Goal: Task Accomplishment & Management: Use online tool/utility

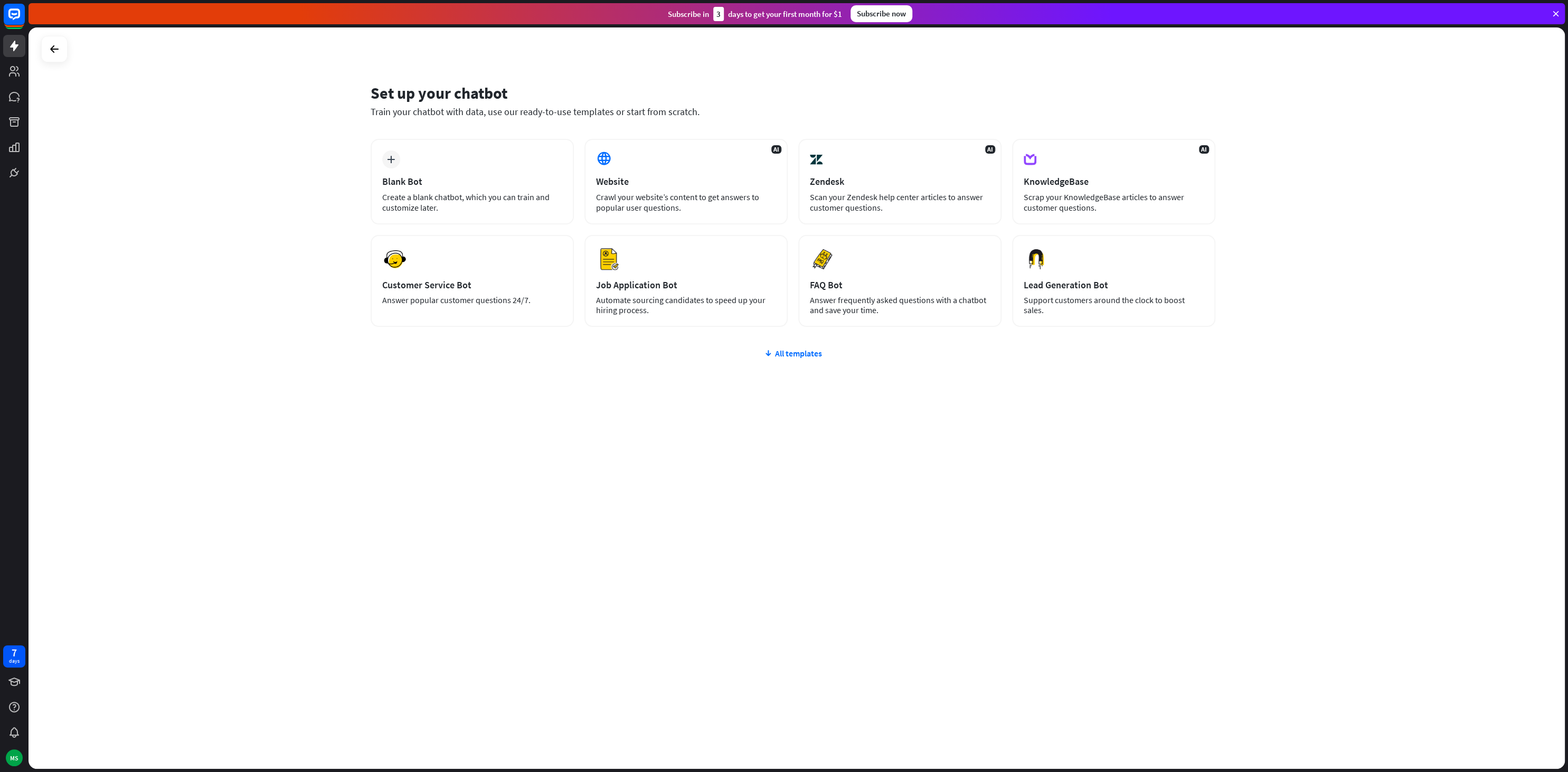
click at [791, 358] on div "plus Blank Bot Create a blank chatbot, which you can train and customize later.…" at bounding box center [792, 296] width 845 height 315
click at [819, 360] on div "plus Blank Bot Create a blank chatbot, which you can train and customize later.…" at bounding box center [792, 296] width 845 height 315
click at [815, 356] on div "All templates" at bounding box center [792, 353] width 845 height 11
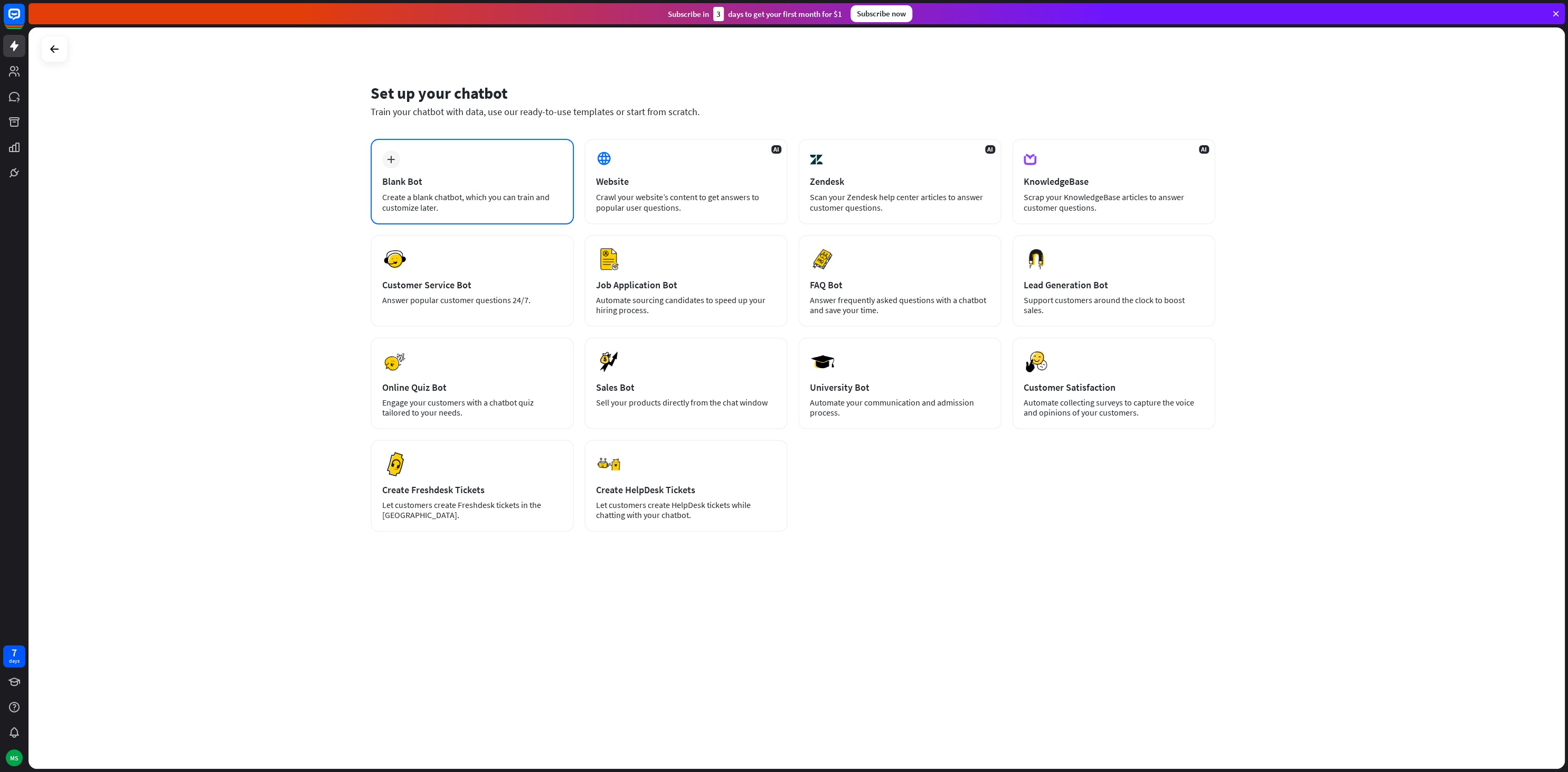
click at [463, 189] on div "plus Blank Bot Create a blank chatbot, which you can train and customize later." at bounding box center [472, 181] width 203 height 85
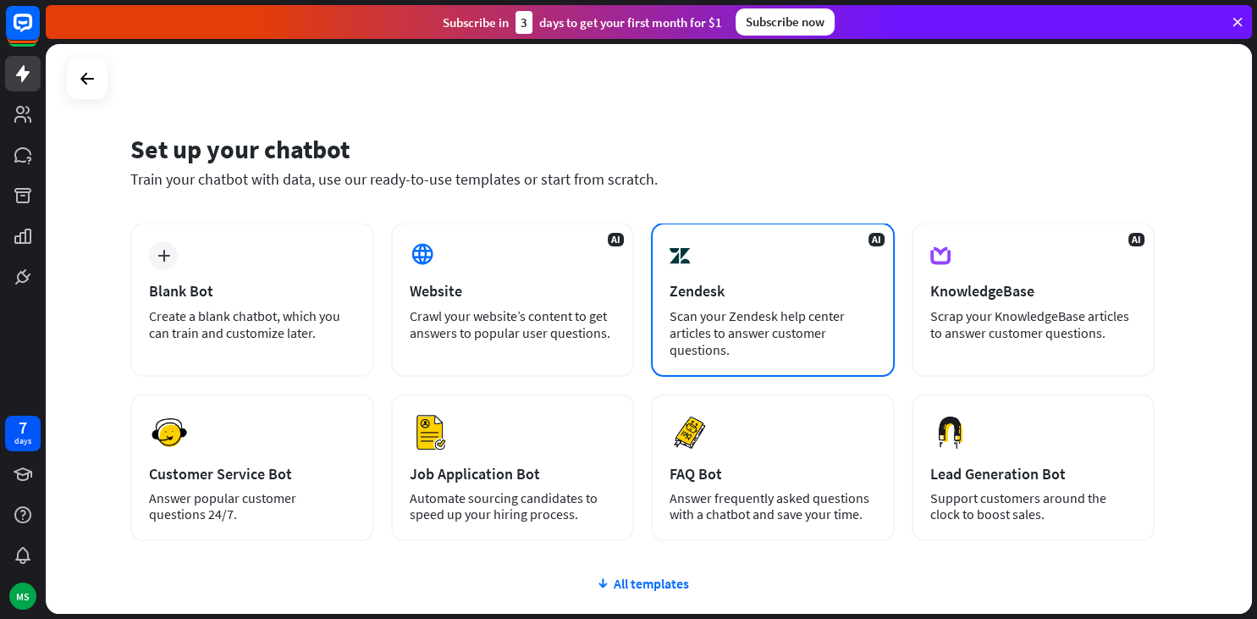
click at [810, 292] on div "Zendesk" at bounding box center [773, 290] width 207 height 19
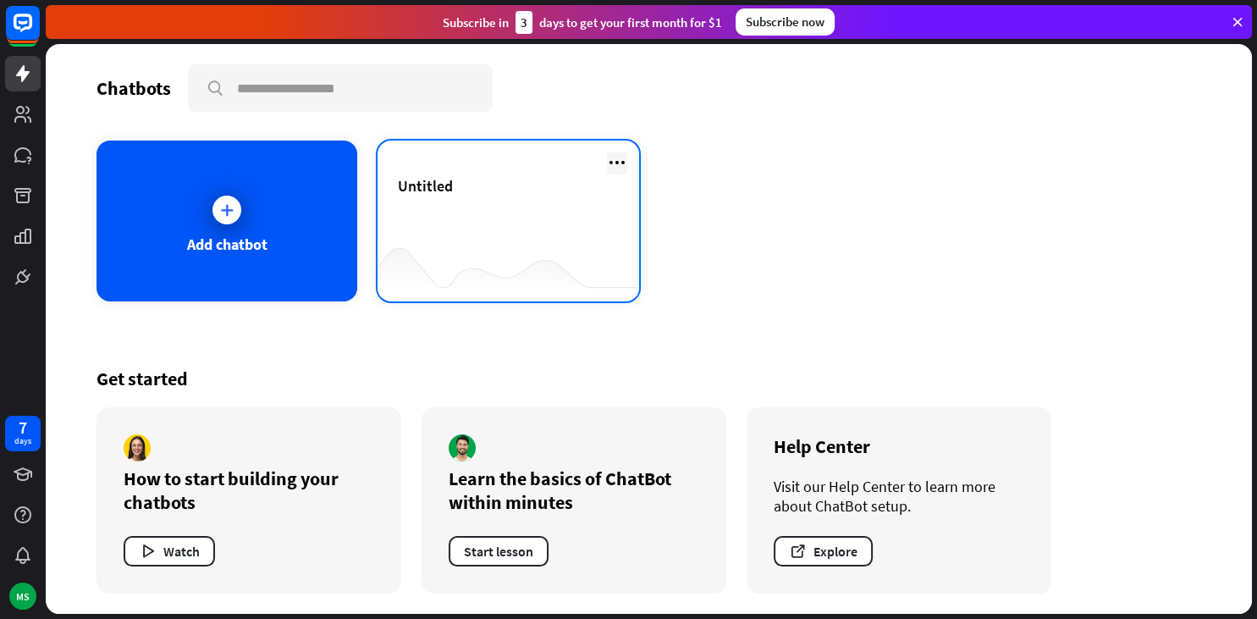
click at [613, 165] on icon at bounding box center [617, 162] width 20 height 20
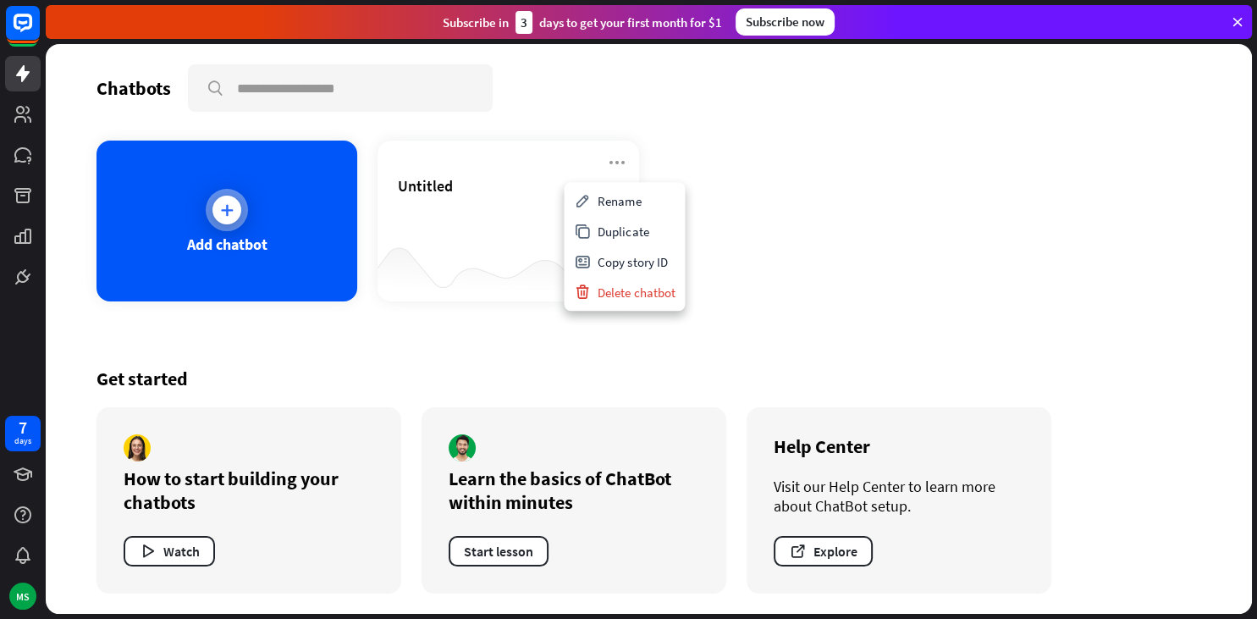
click at [232, 209] on icon at bounding box center [226, 210] width 17 height 17
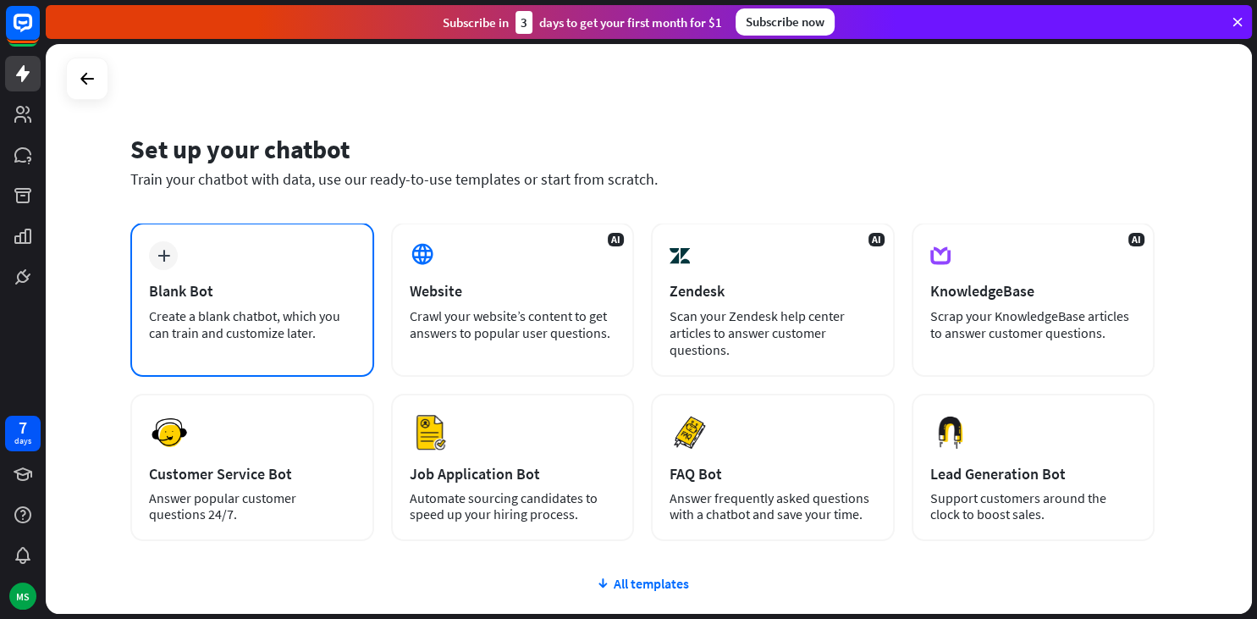
click at [320, 296] on div "Blank Bot" at bounding box center [252, 290] width 207 height 19
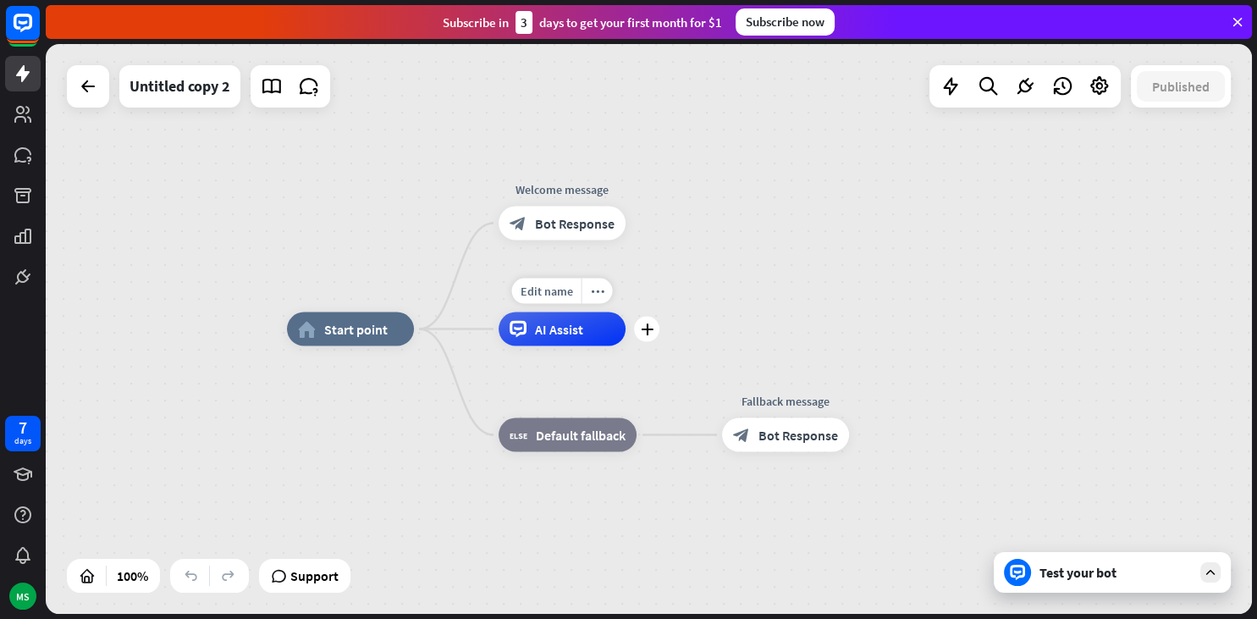
click at [566, 339] on div "AI Assist" at bounding box center [562, 329] width 127 height 34
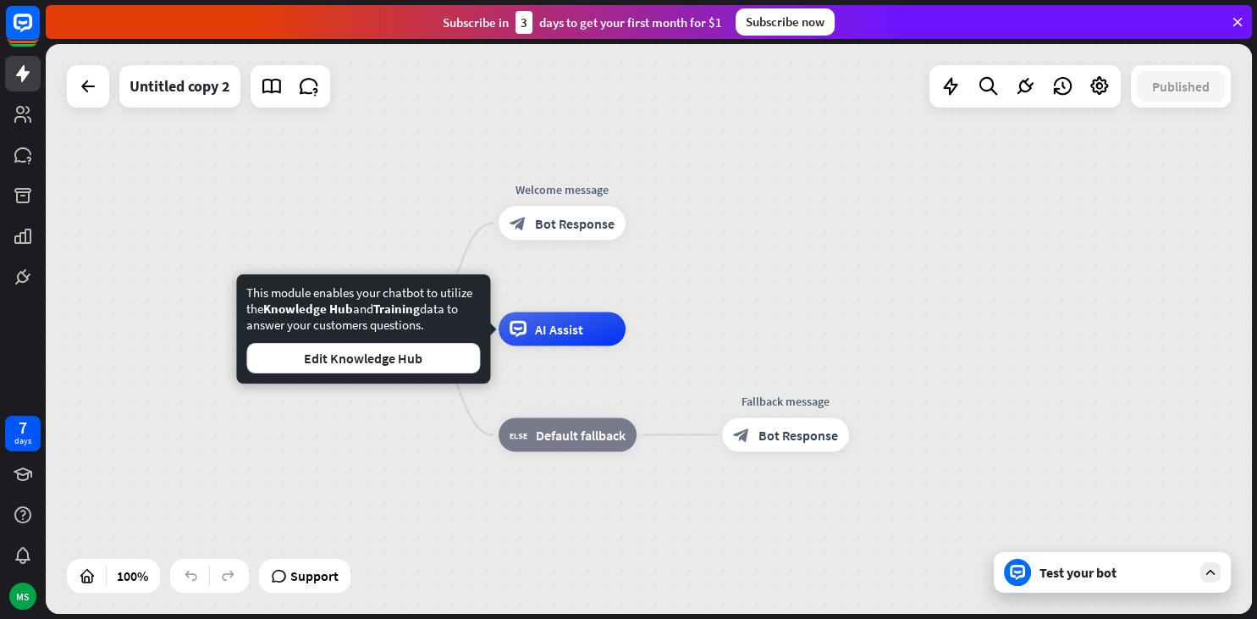
click at [714, 330] on div "home_2 Start point Welcome message block_bot_response Bot Response AI Assist bl…" at bounding box center [890, 614] width 1207 height 570
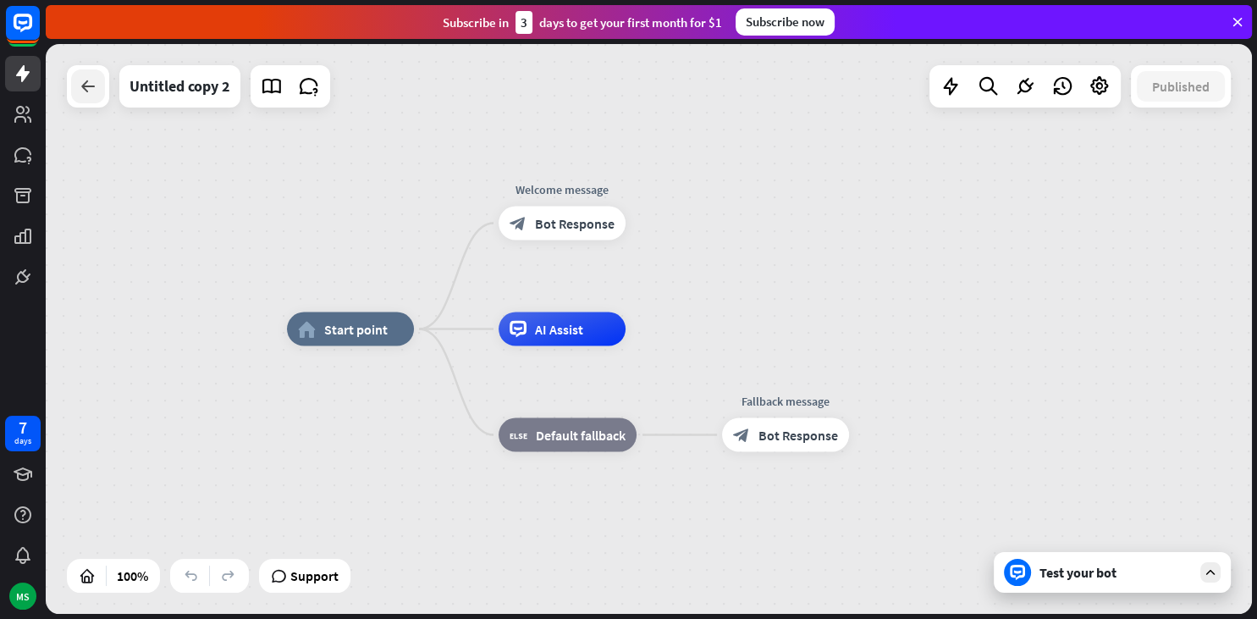
click at [86, 77] on icon at bounding box center [88, 86] width 20 height 20
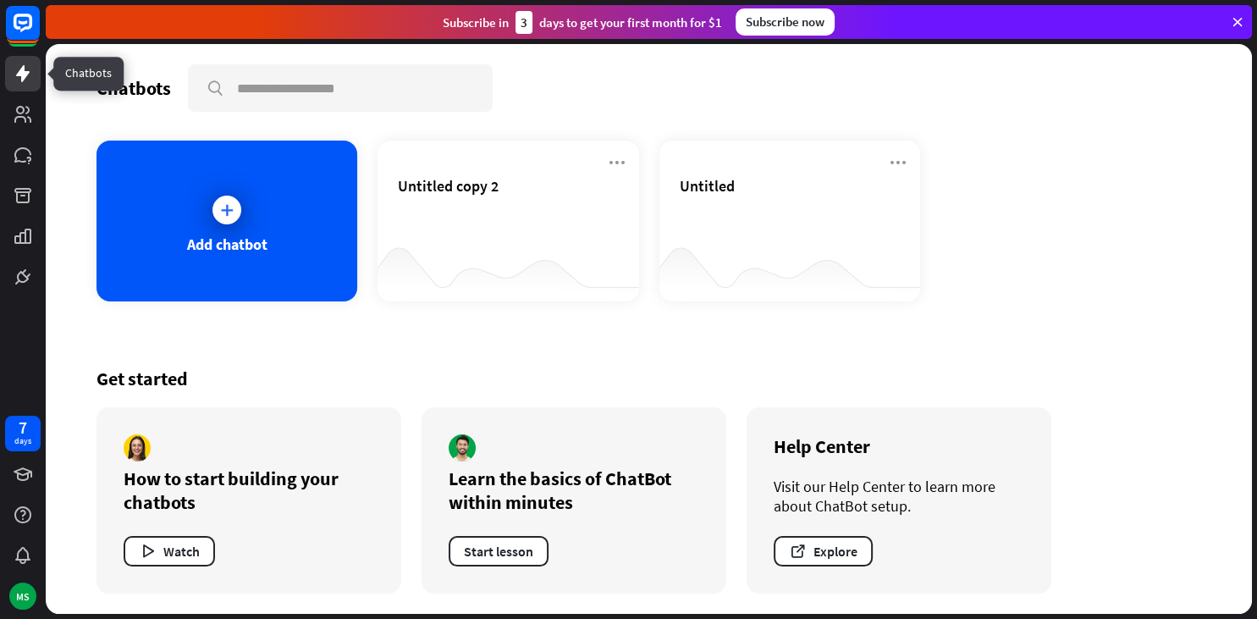
click at [25, 75] on icon at bounding box center [23, 73] width 14 height 17
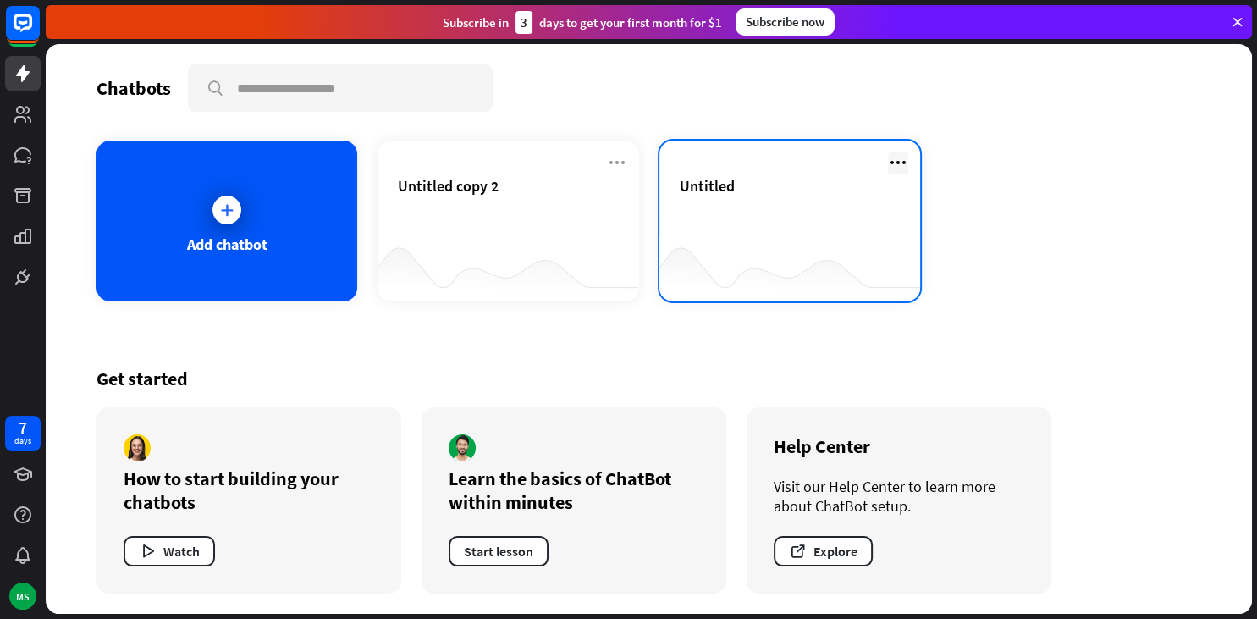
click at [893, 163] on icon at bounding box center [898, 162] width 20 height 20
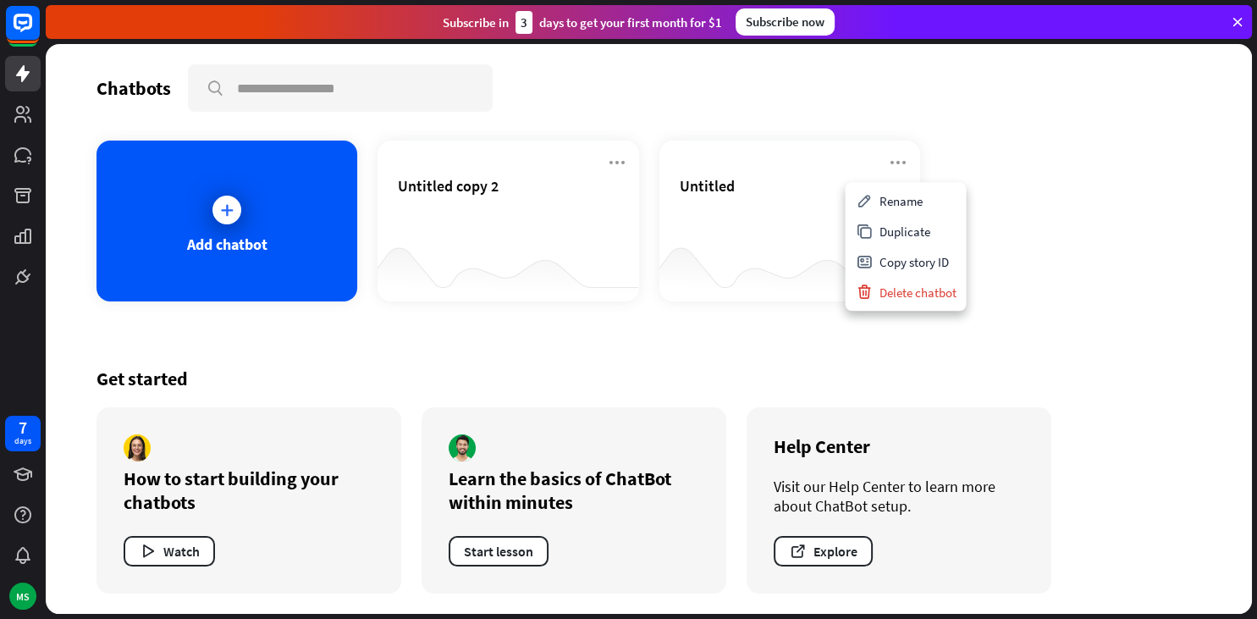
click at [1063, 252] on div "Add chatbot Untitled copy 2 Untitled" at bounding box center [649, 221] width 1105 height 161
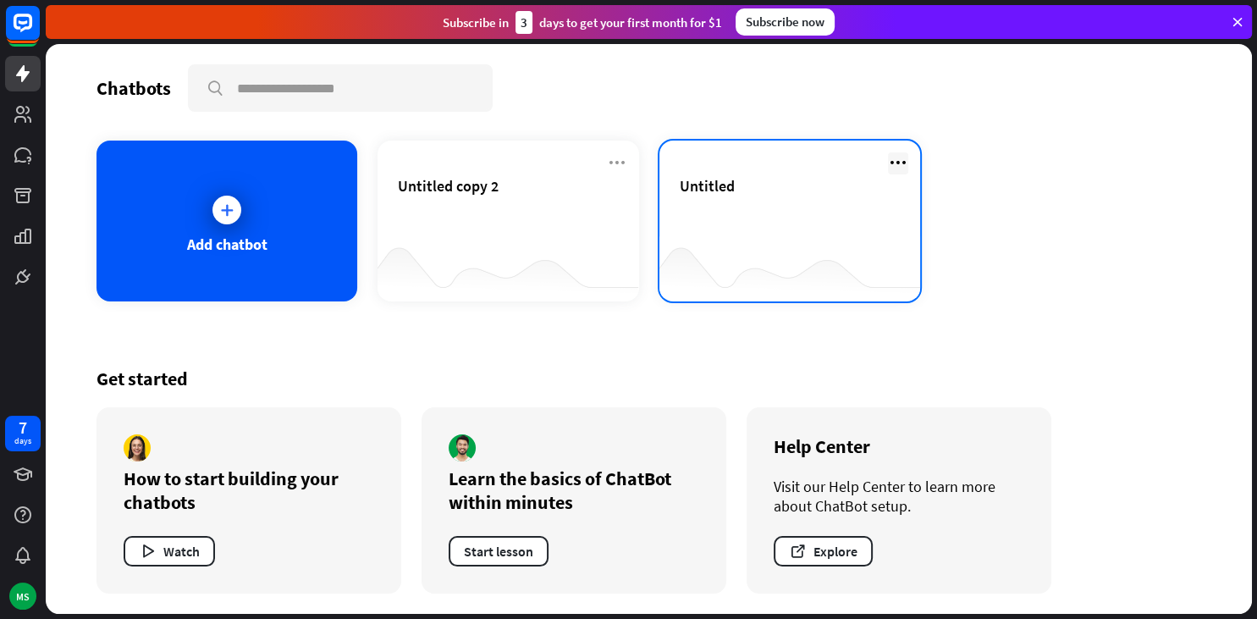
click at [901, 164] on icon at bounding box center [898, 162] width 20 height 20
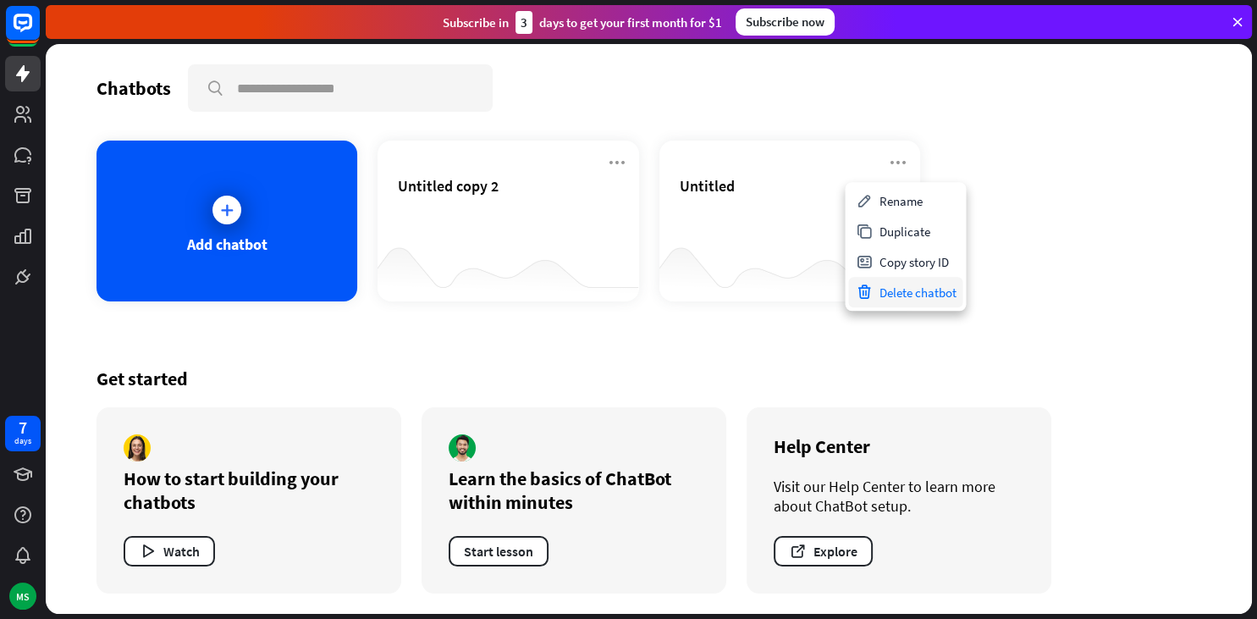
click at [915, 294] on div "Delete chatbot" at bounding box center [905, 292] width 114 height 30
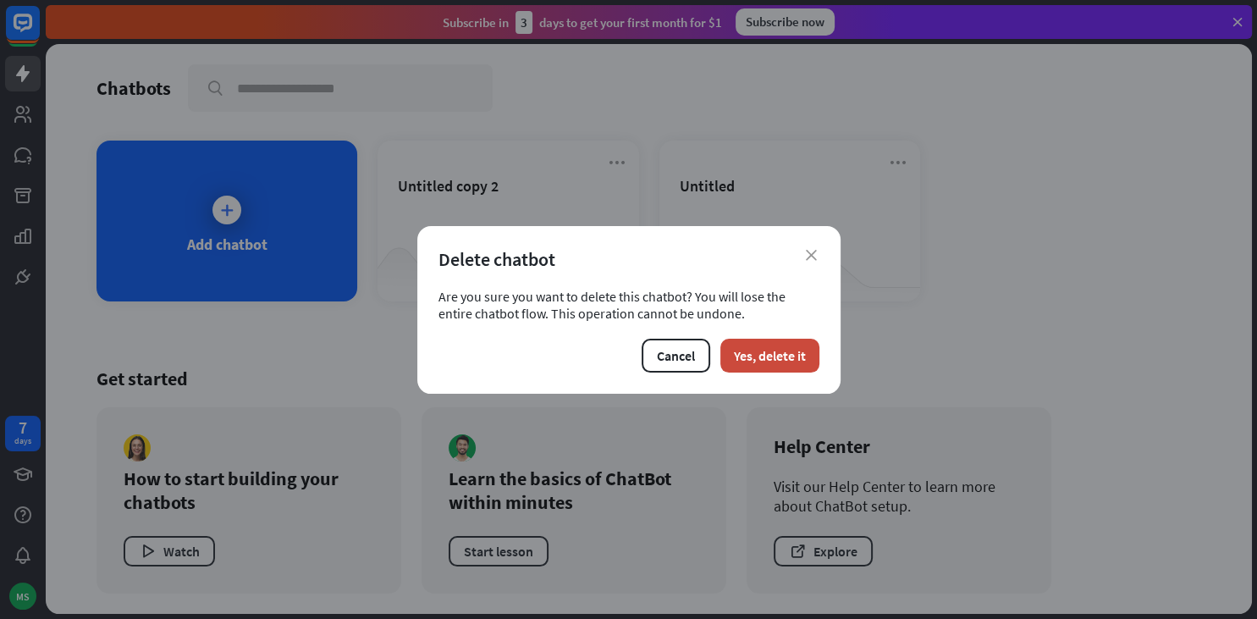
drag, startPoint x: 777, startPoint y: 362, endPoint x: 749, endPoint y: 316, distance: 53.6
click at [777, 361] on button "Yes, delete it" at bounding box center [770, 356] width 99 height 34
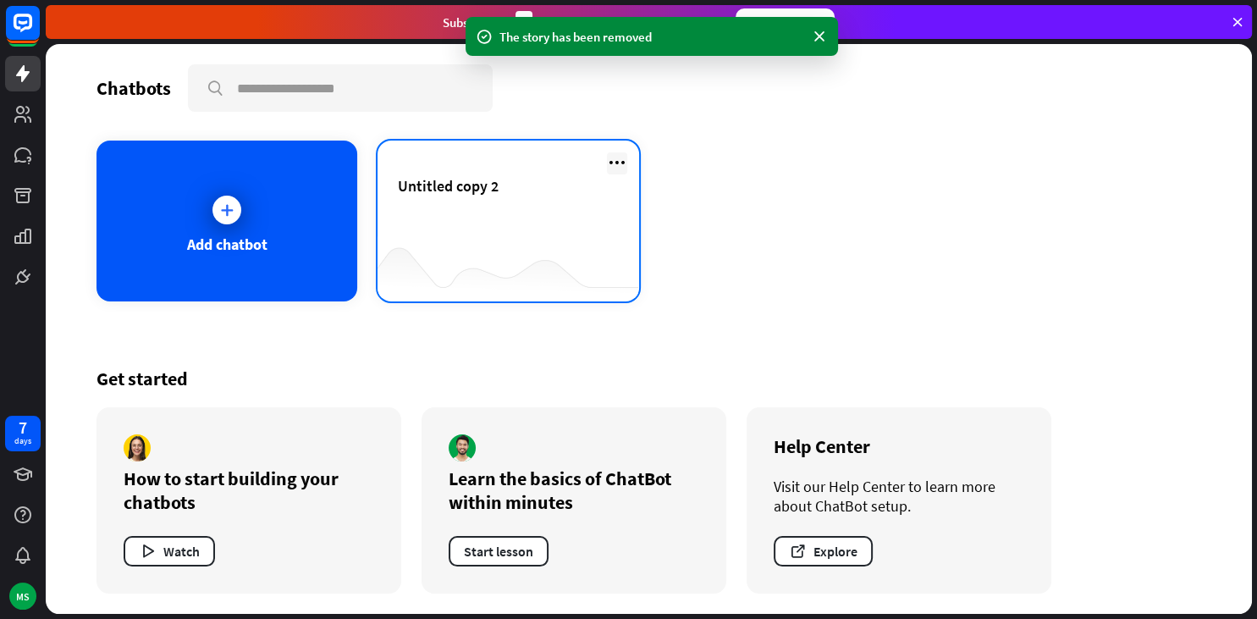
click at [617, 161] on icon at bounding box center [617, 162] width 20 height 20
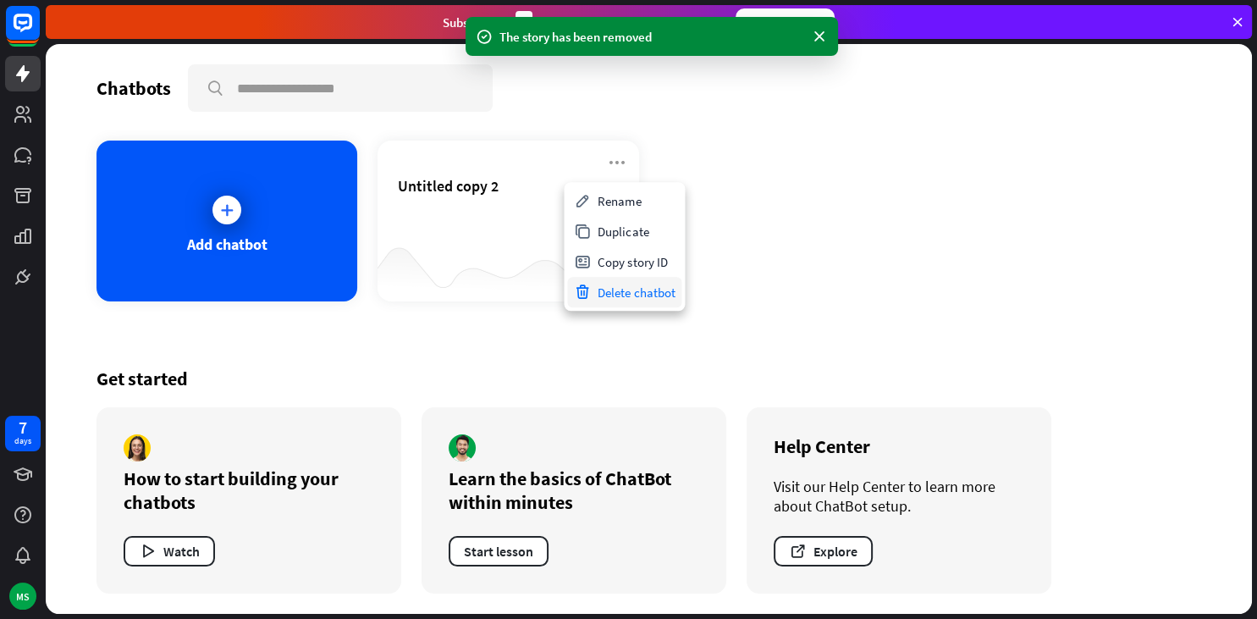
click at [653, 297] on div "Delete chatbot" at bounding box center [624, 292] width 114 height 30
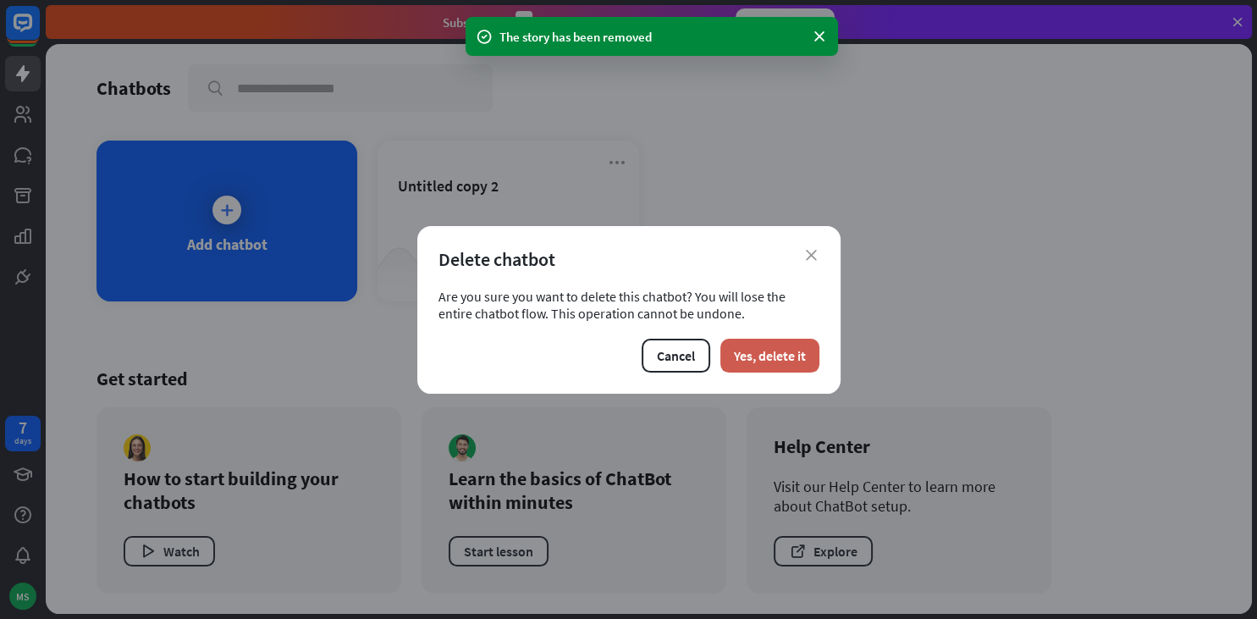
click at [809, 345] on button "Yes, delete it" at bounding box center [770, 356] width 99 height 34
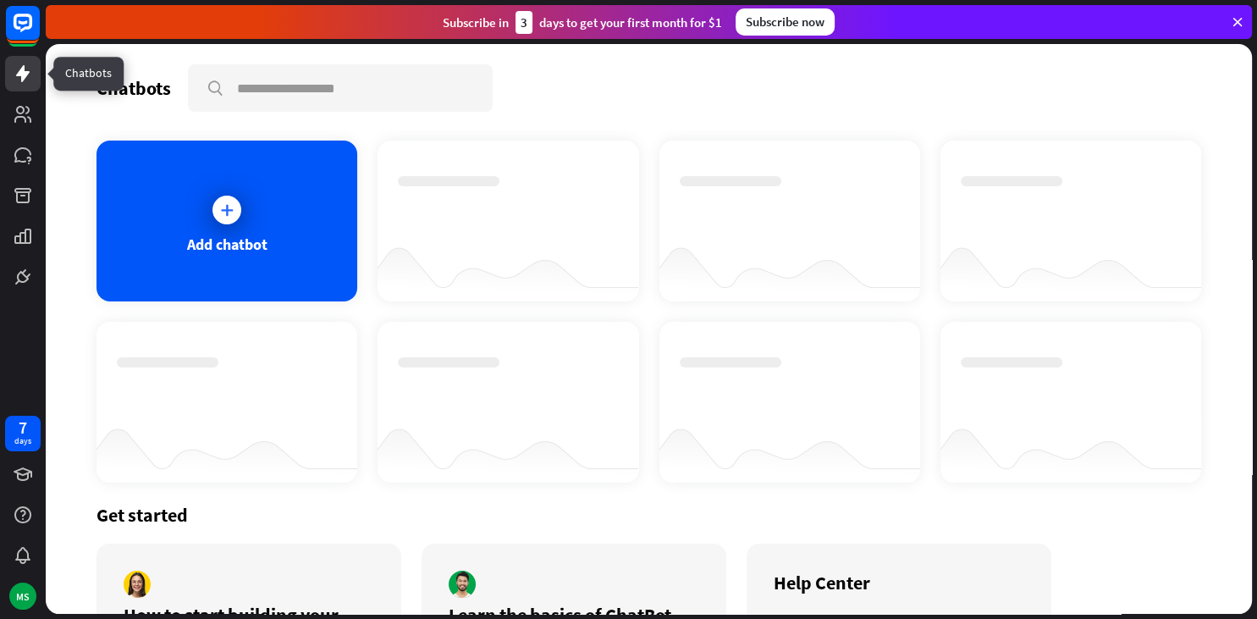
click at [22, 75] on icon at bounding box center [23, 73] width 14 height 17
click at [23, 32] on rect at bounding box center [22, 22] width 37 height 37
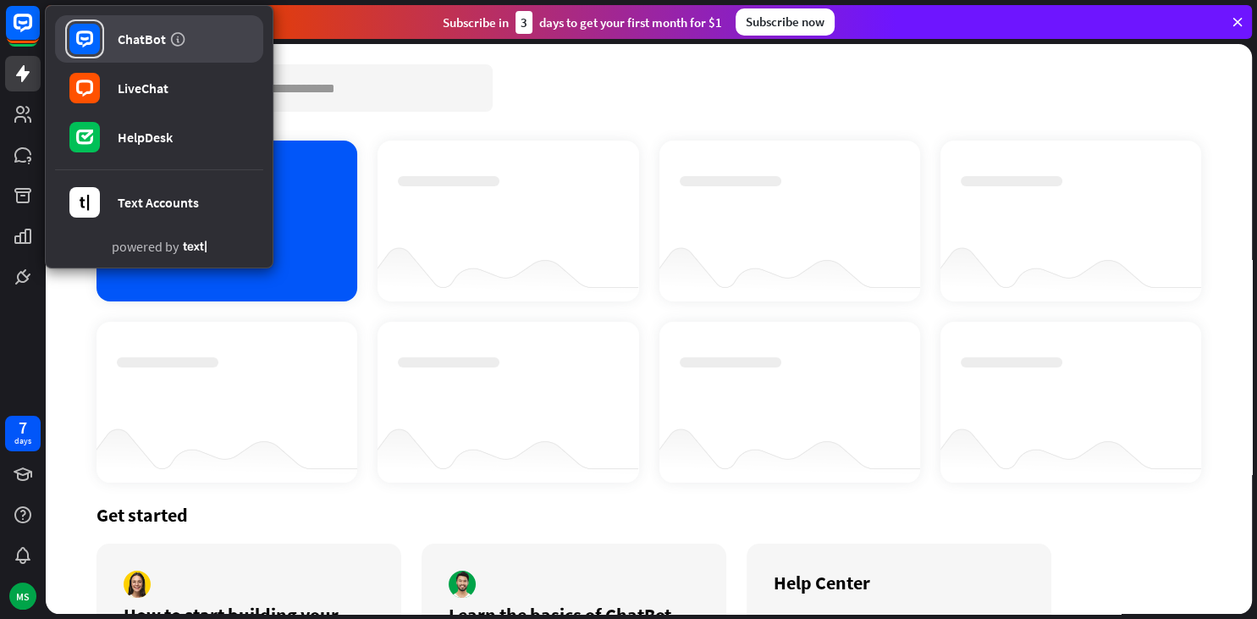
click at [169, 46] on icon at bounding box center [177, 38] width 17 height 17
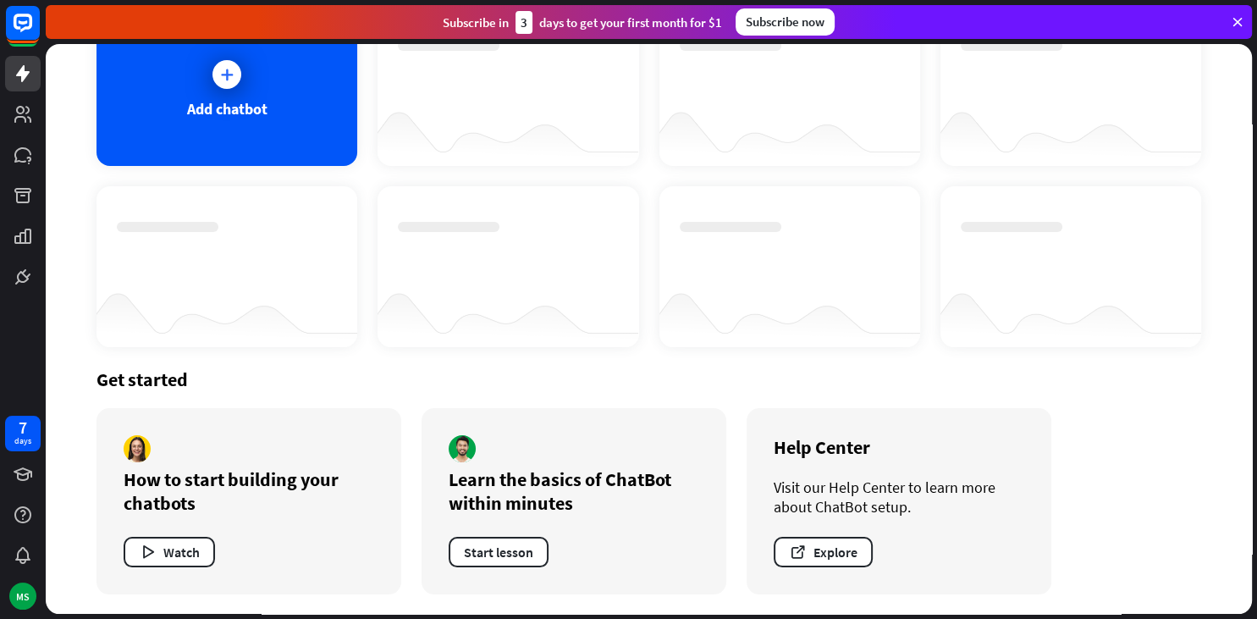
scroll to position [93, 0]
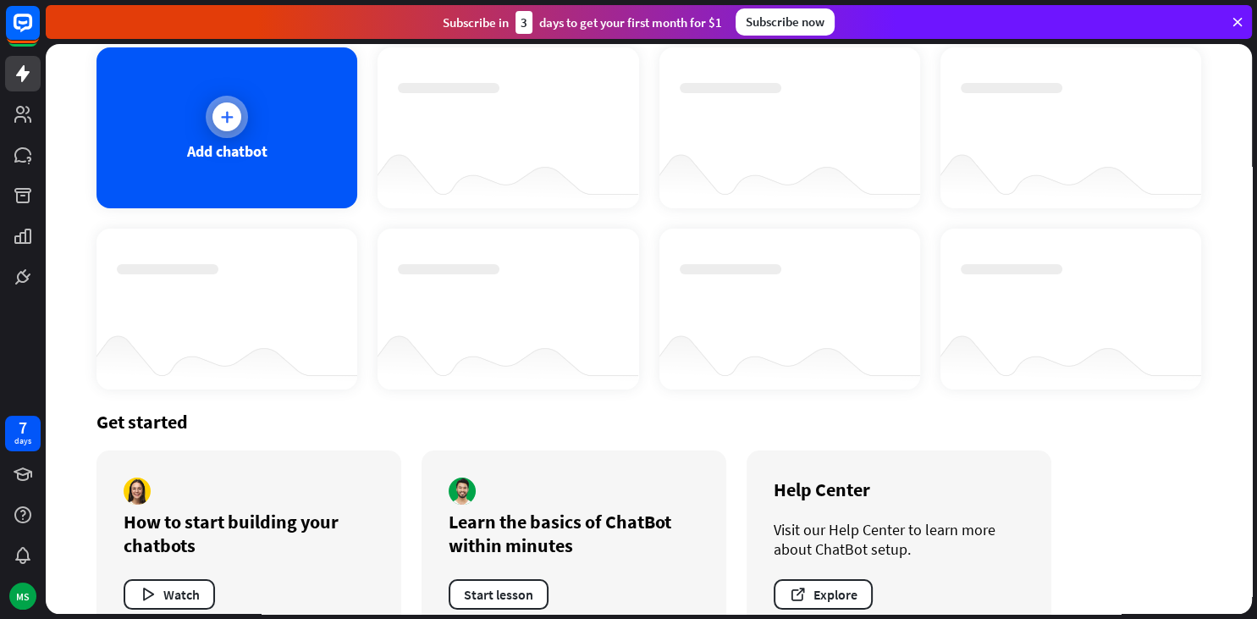
click at [233, 113] on icon at bounding box center [226, 116] width 17 height 17
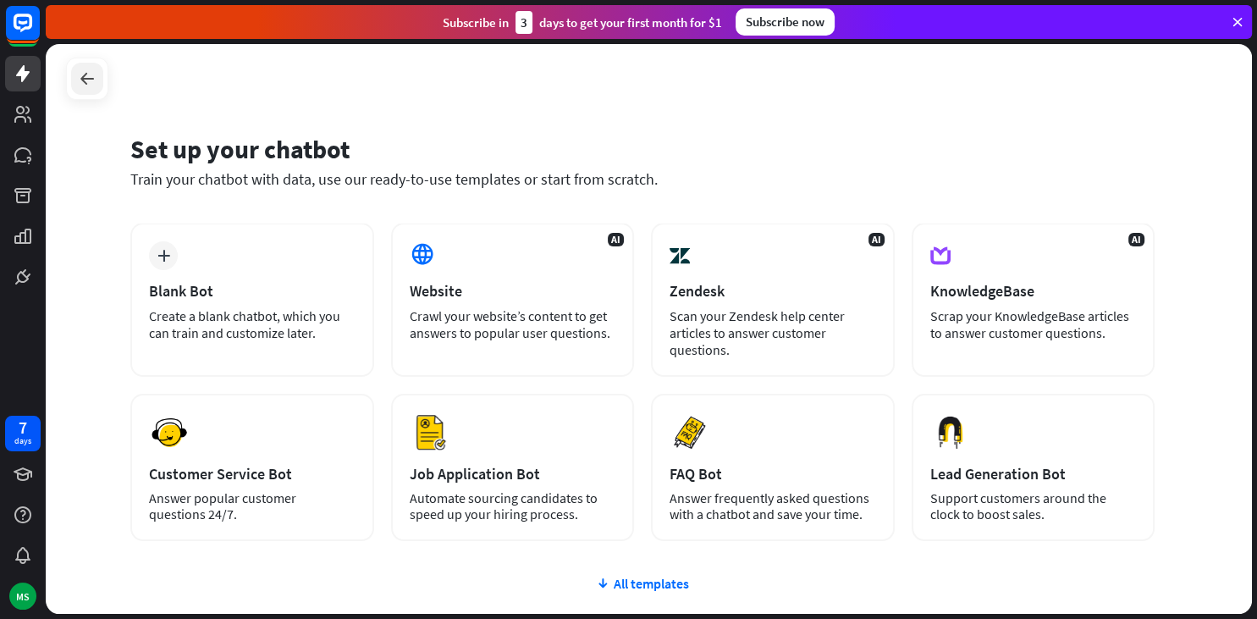
click at [80, 75] on icon at bounding box center [87, 79] width 20 height 20
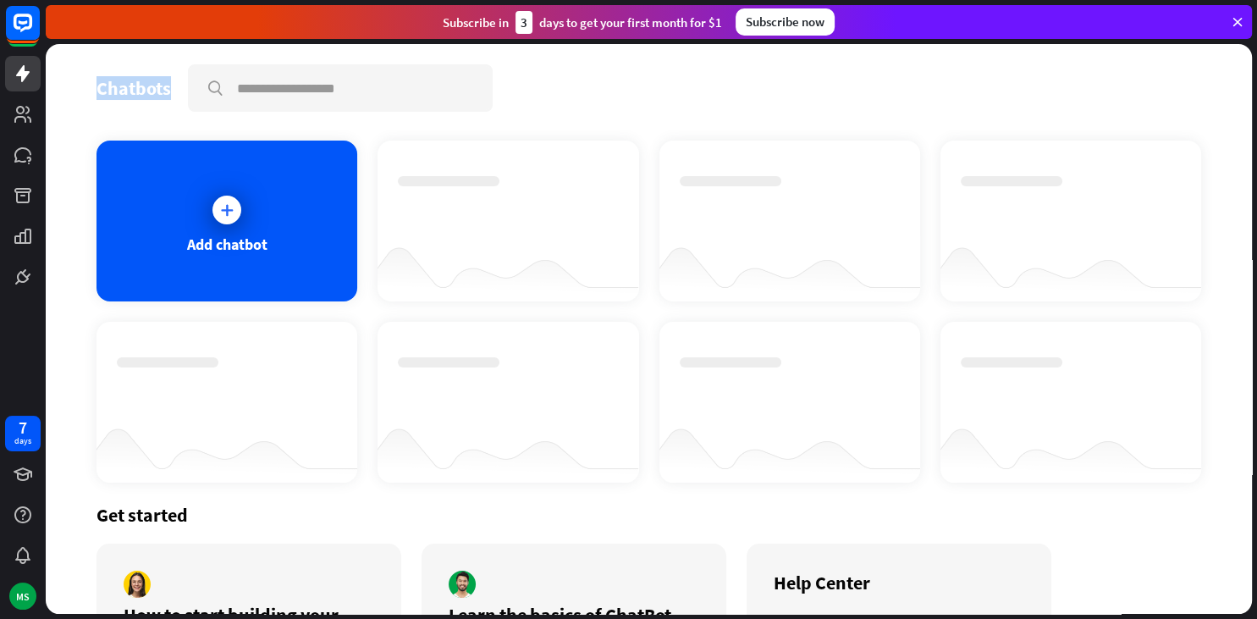
drag, startPoint x: 97, startPoint y: 80, endPoint x: 168, endPoint y: 91, distance: 72.0
click at [168, 91] on div "Chatbots" at bounding box center [134, 88] width 75 height 24
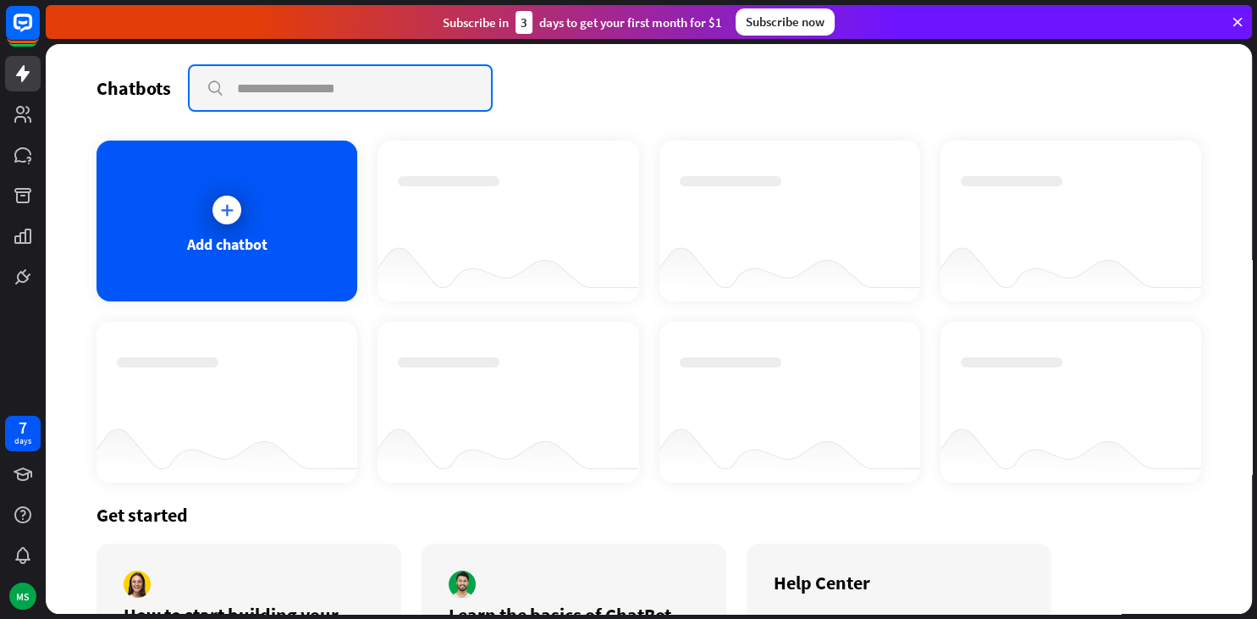
drag, startPoint x: 246, startPoint y: 85, endPoint x: 347, endPoint y: 86, distance: 101.6
click at [347, 86] on input "text" at bounding box center [340, 88] width 301 height 44
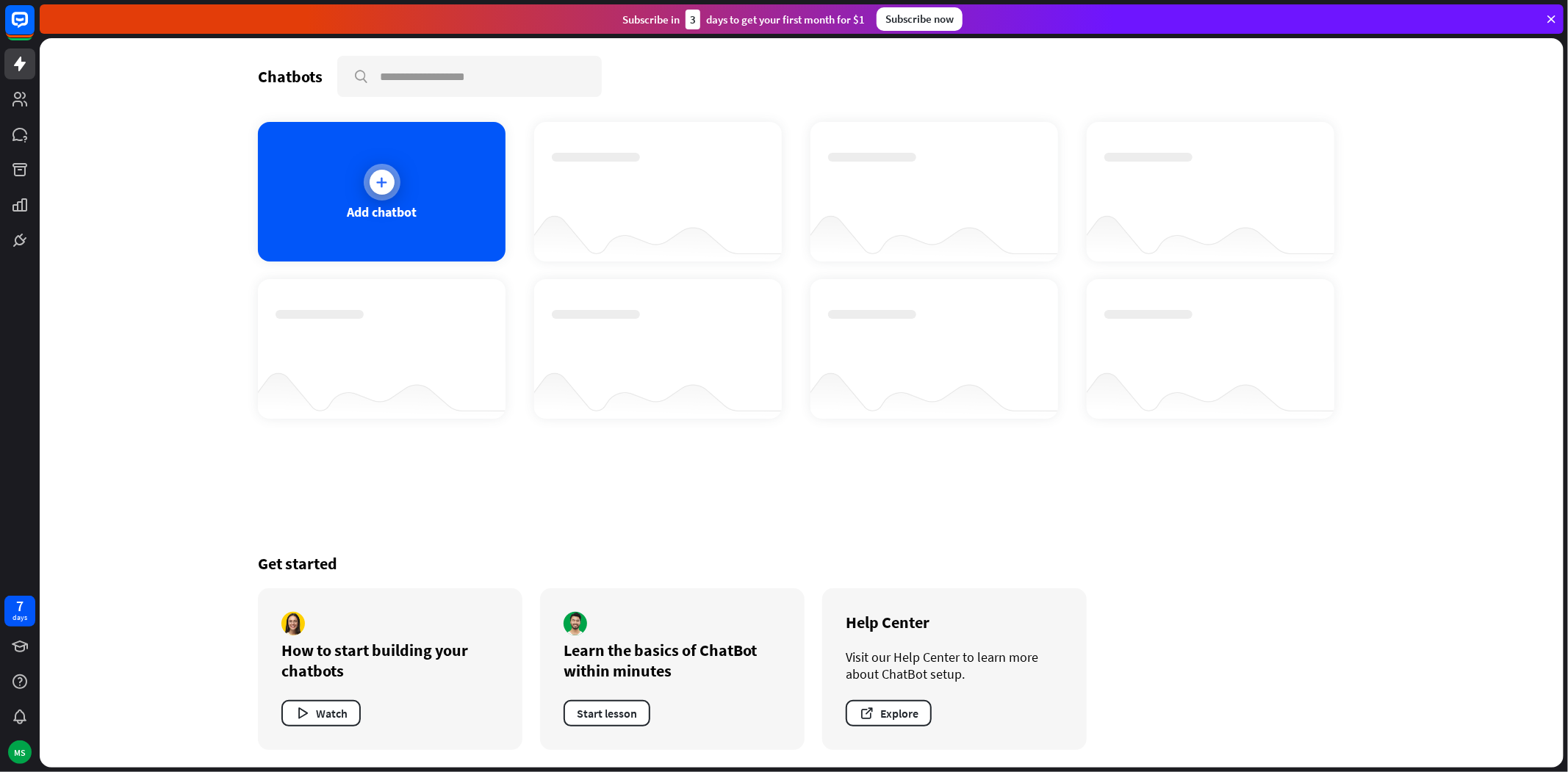
click at [377, 182] on icon at bounding box center [382, 182] width 15 height 15
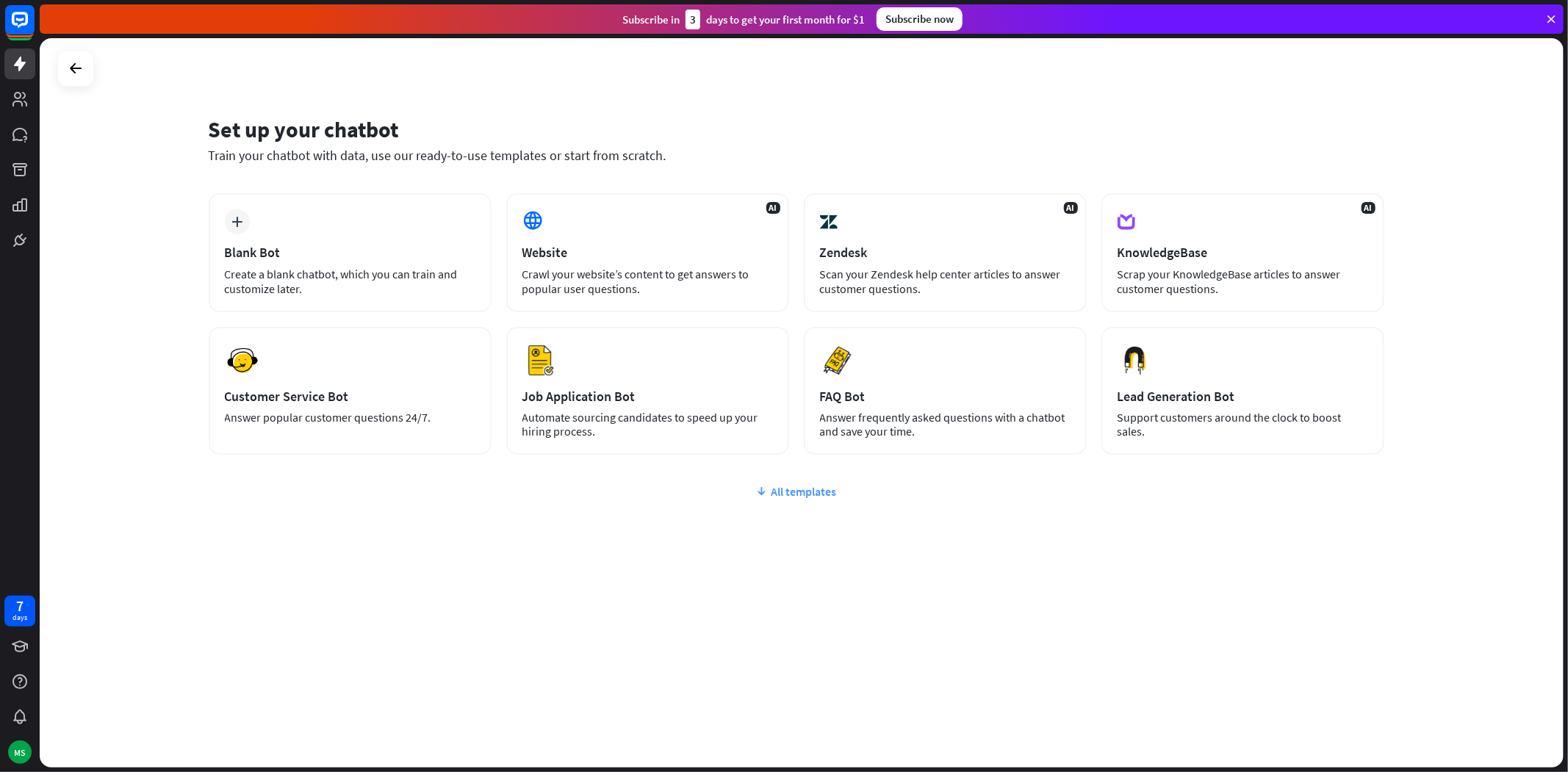
click at [792, 492] on div "All templates" at bounding box center [796, 491] width 1176 height 15
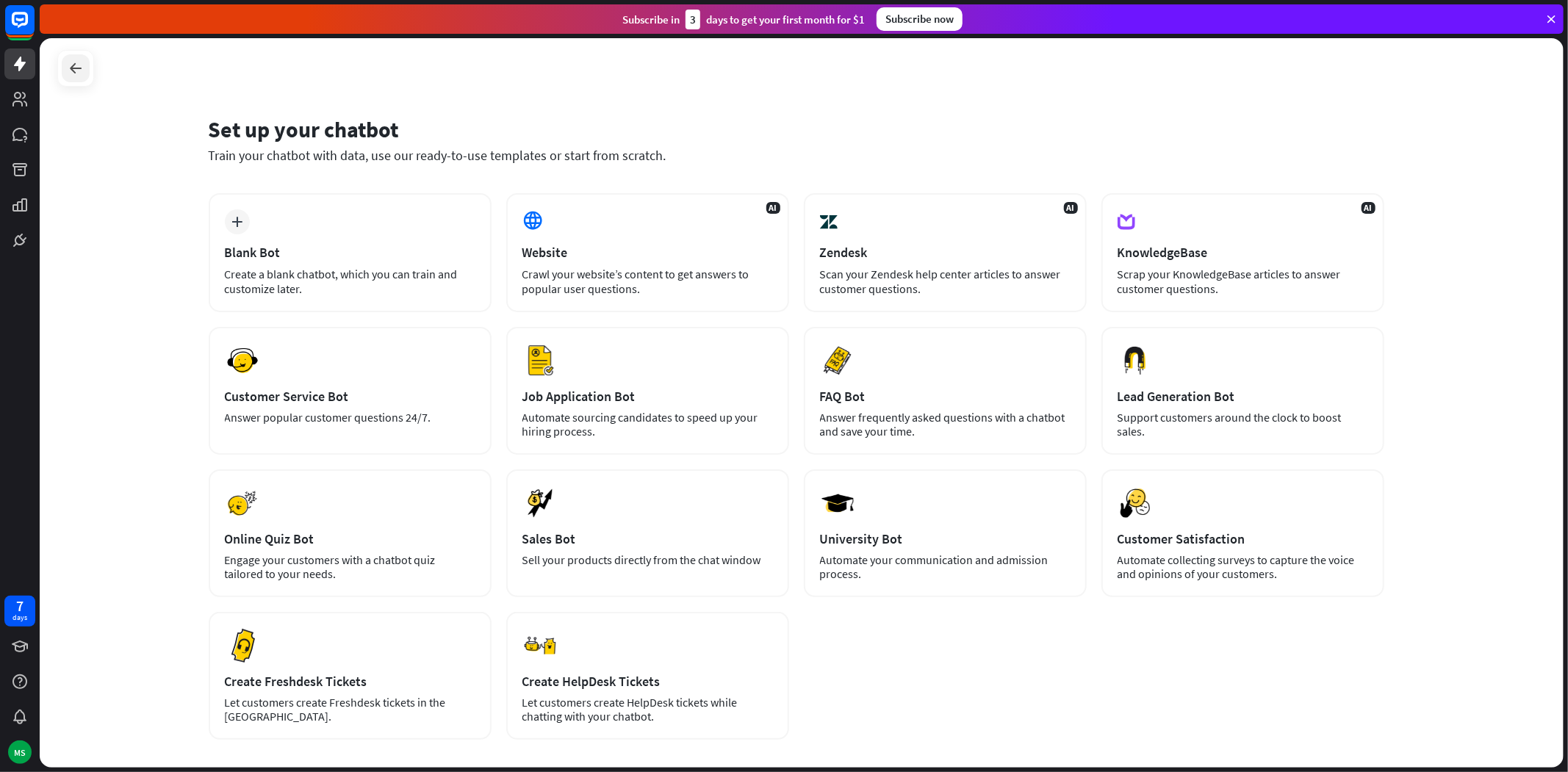
click at [66, 62] on div at bounding box center [75, 69] width 28 height 28
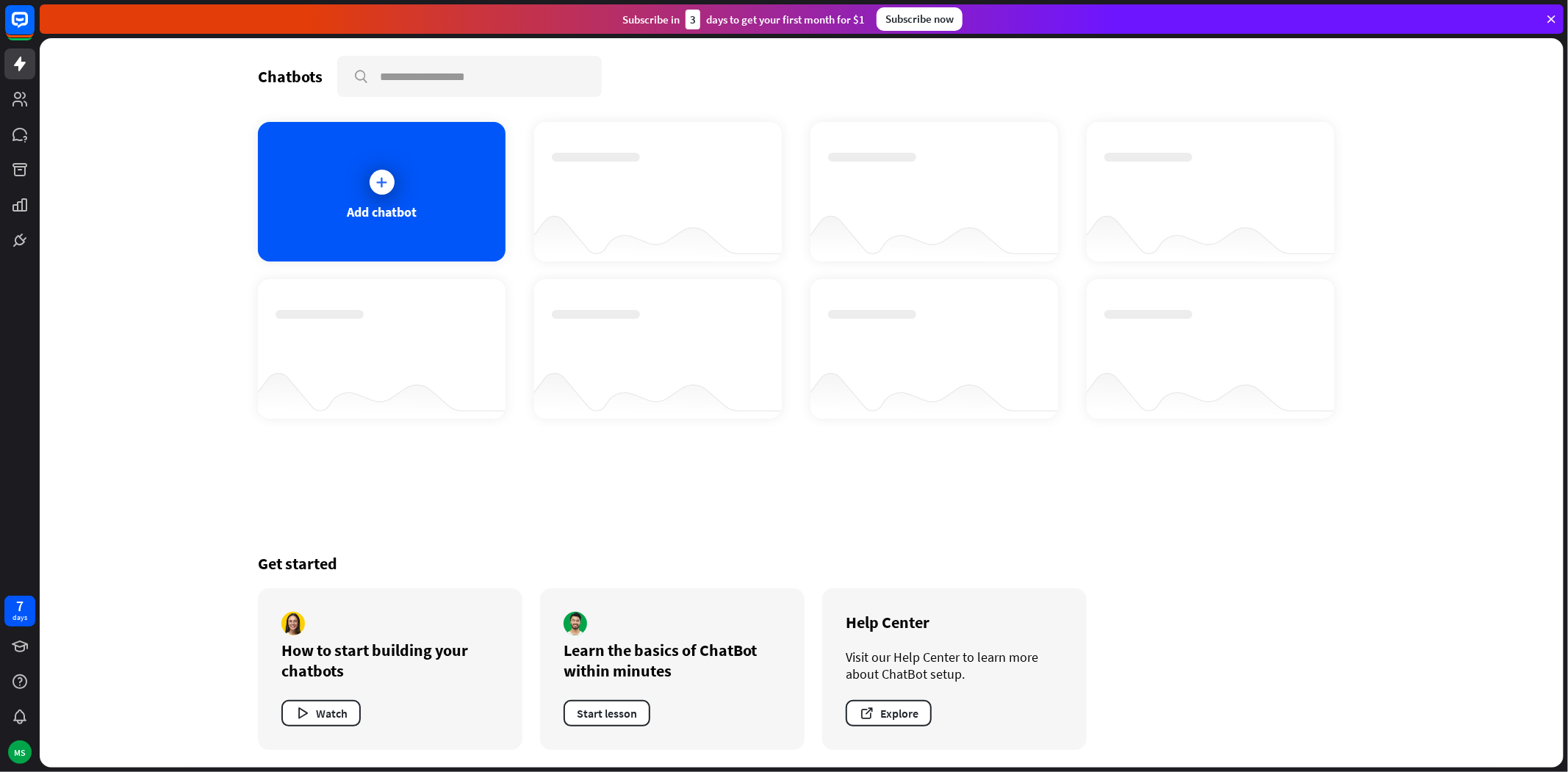
drag, startPoint x: 281, startPoint y: 644, endPoint x: 405, endPoint y: 686, distance: 130.9
click at [384, 675] on div "How to start building your chatbots Watch" at bounding box center [390, 669] width 265 height 161
click at [325, 716] on button "Watch" at bounding box center [320, 713] width 79 height 26
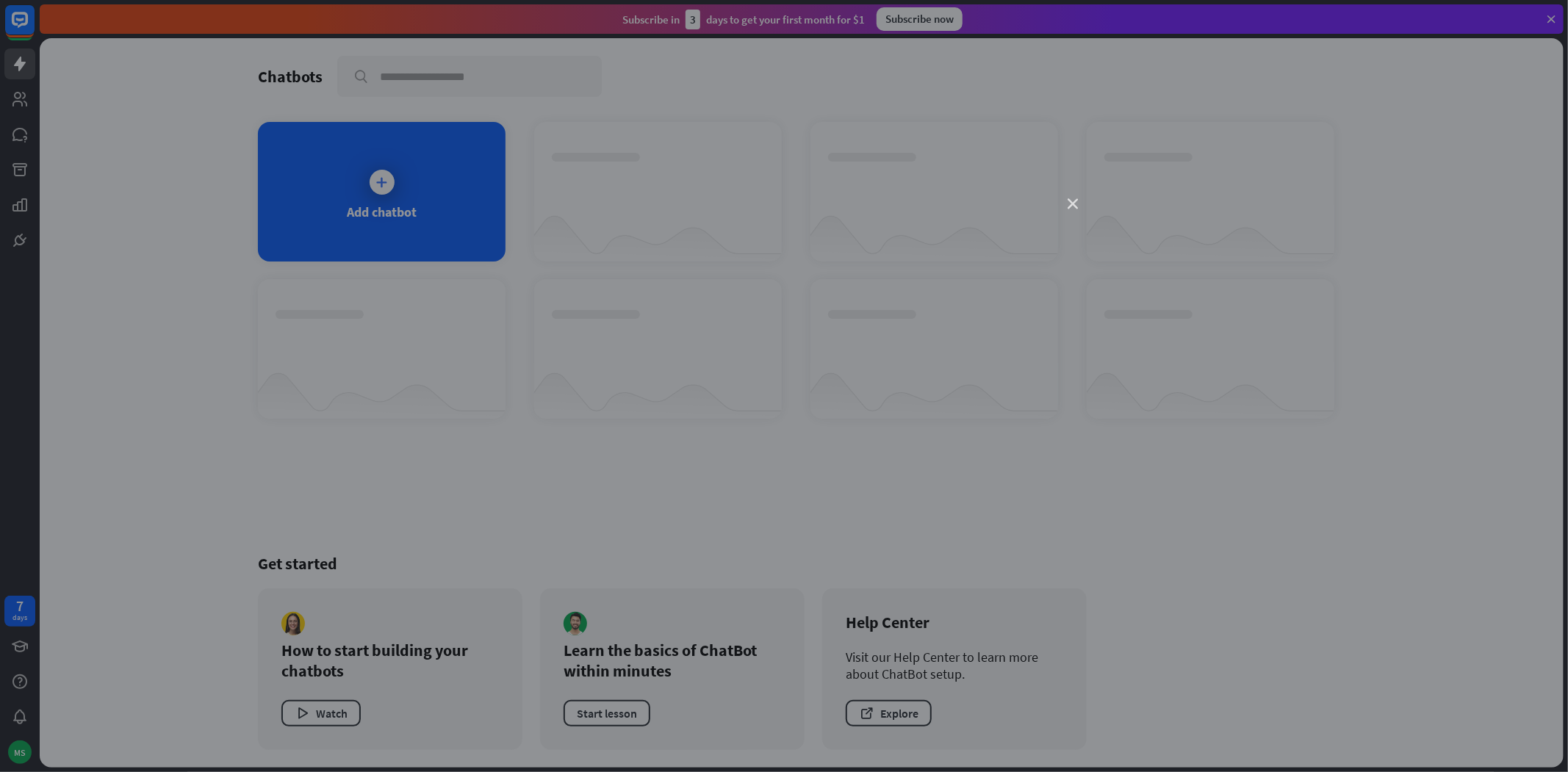
click at [1072, 205] on icon "close" at bounding box center [1073, 204] width 10 height 10
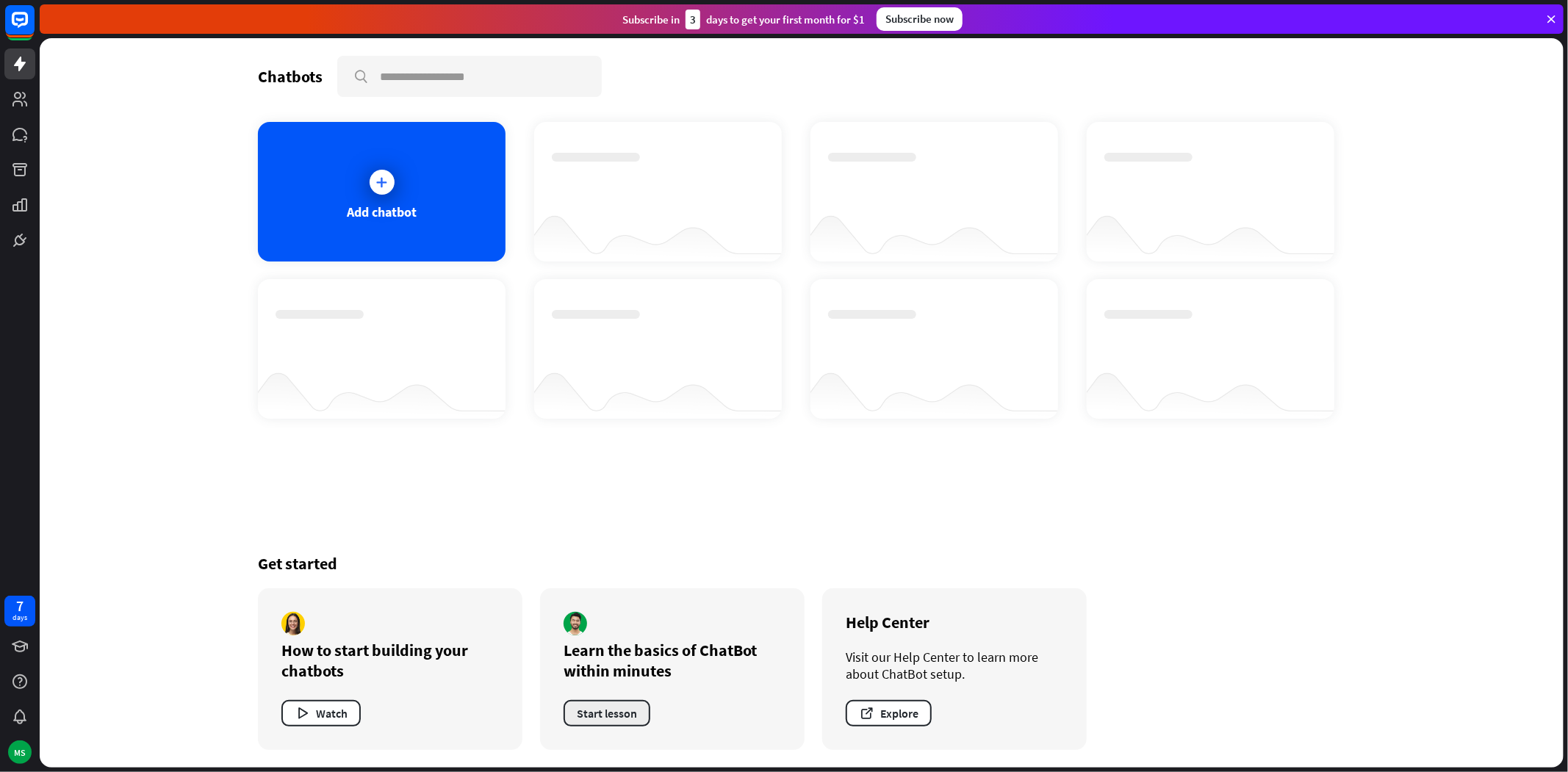
click at [614, 715] on button "Start lesson" at bounding box center [607, 713] width 87 height 26
click at [412, 180] on div "Add chatbot" at bounding box center [381, 192] width 247 height 140
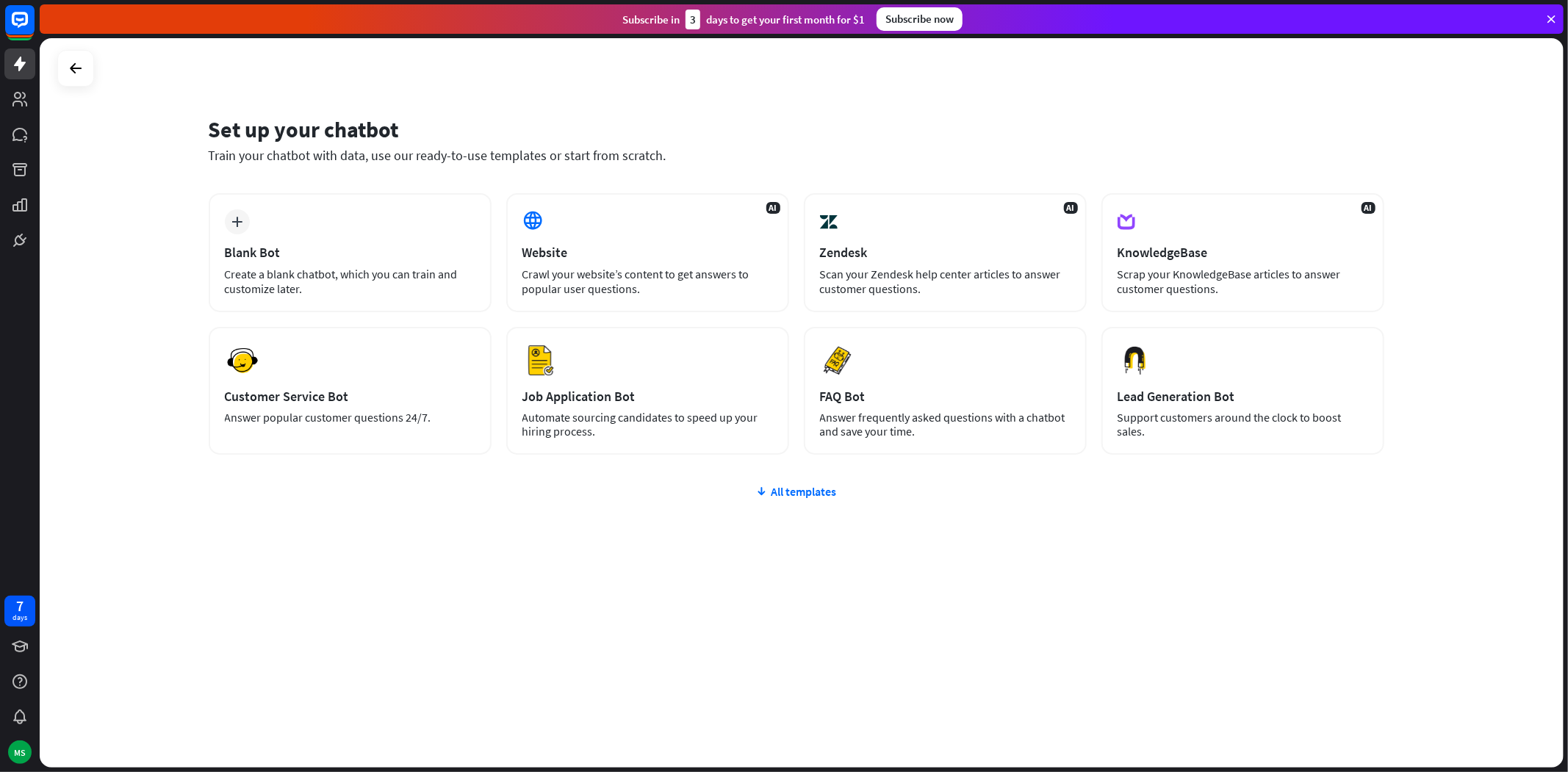
drag, startPoint x: 225, startPoint y: 130, endPoint x: 736, endPoint y: 160, distance: 511.9
click at [736, 160] on div "Set up your chatbot Train your chatbot with data, use our ready-to-use template…" at bounding box center [802, 402] width 1524 height 729
click at [789, 492] on div "All templates" at bounding box center [796, 491] width 1176 height 15
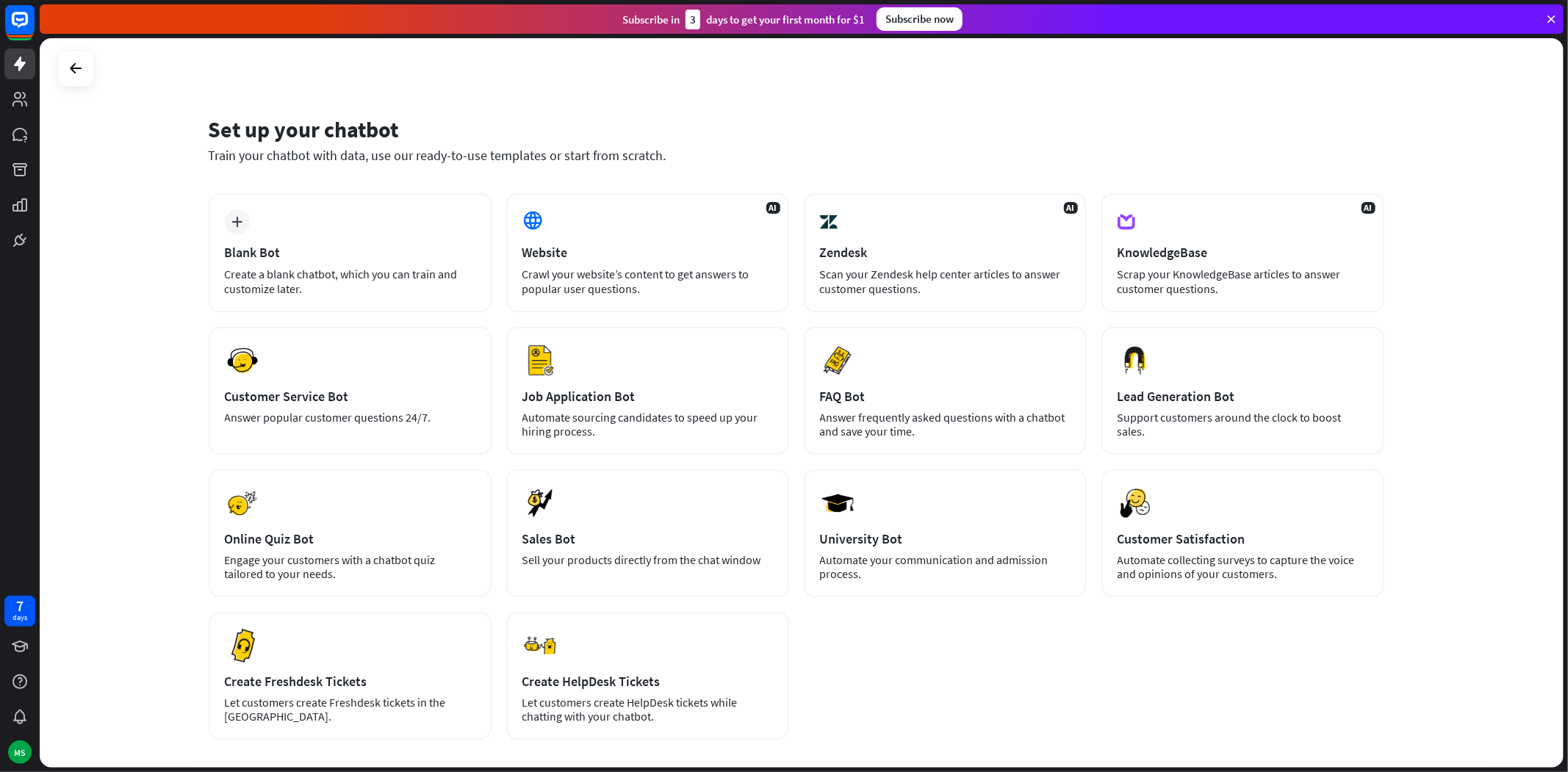
drag, startPoint x: 1, startPoint y: 2, endPoint x: 154, endPoint y: 112, distance: 188.4
click at [40, 111] on div at bounding box center [20, 128] width 40 height 256
